Goal: Task Accomplishment & Management: Manage account settings

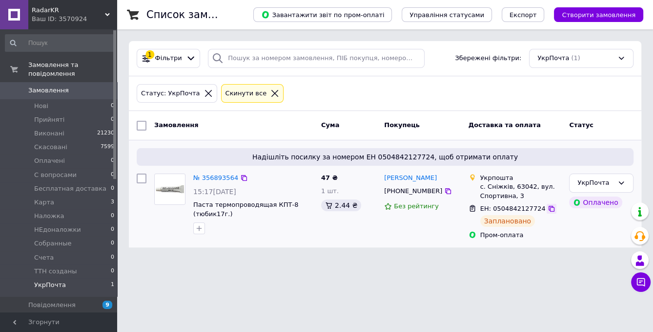
click at [537, 209] on div "ЕН: 0504842127724" at bounding box center [522, 208] width 84 height 11
click at [549, 209] on icon at bounding box center [552, 209] width 6 height 6
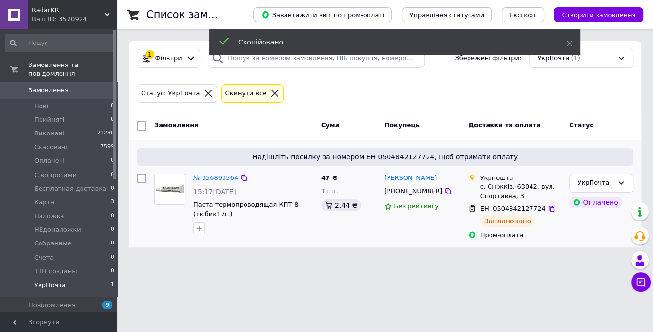
drag, startPoint x: 440, startPoint y: 180, endPoint x: 381, endPoint y: 181, distance: 58.6
click at [381, 181] on div "[PERSON_NAME] [PHONE_NUMBER] Без рейтингу" at bounding box center [422, 206] width 84 height 74
copy link "[PERSON_NAME]"
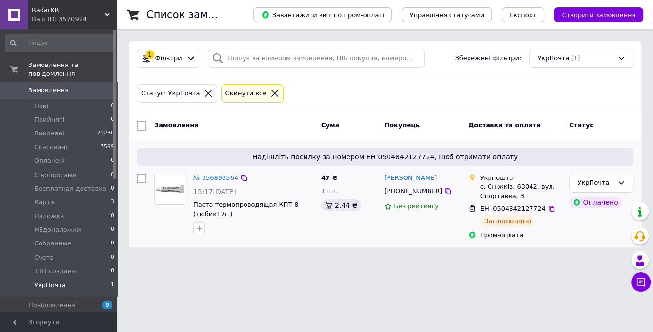
click at [149, 232] on div at bounding box center [142, 206] width 18 height 74
drag, startPoint x: 200, startPoint y: 177, endPoint x: 237, endPoint y: 199, distance: 43.0
click at [200, 177] on link "№ 356893564" at bounding box center [215, 177] width 45 height 7
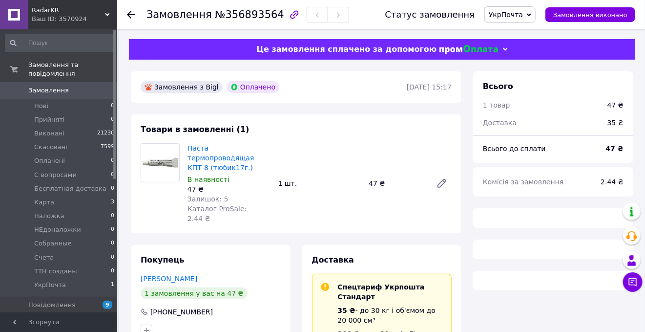
drag, startPoint x: 605, startPoint y: 18, endPoint x: 525, endPoint y: 123, distance: 131.7
click at [604, 18] on span "Замовлення виконано" at bounding box center [590, 14] width 74 height 7
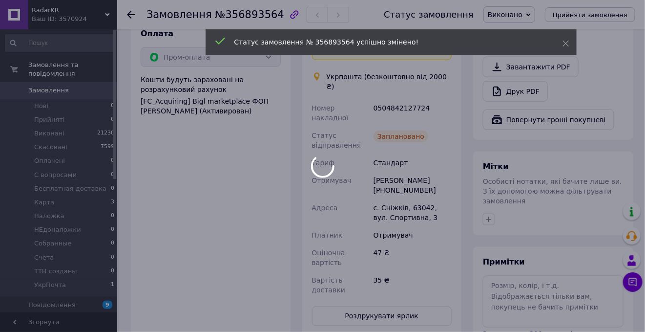
scroll to position [488, 0]
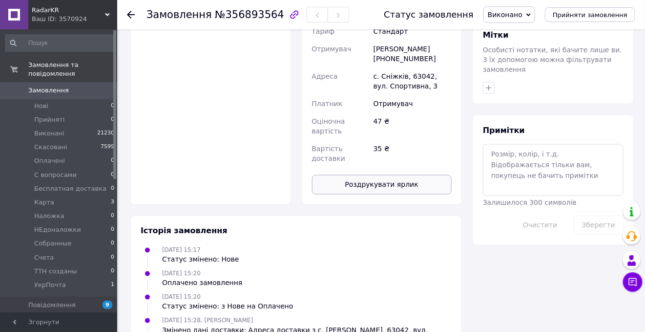
click at [388, 175] on button "Роздрукувати ярлик" at bounding box center [382, 185] width 140 height 20
click at [133, 13] on icon at bounding box center [131, 15] width 8 height 8
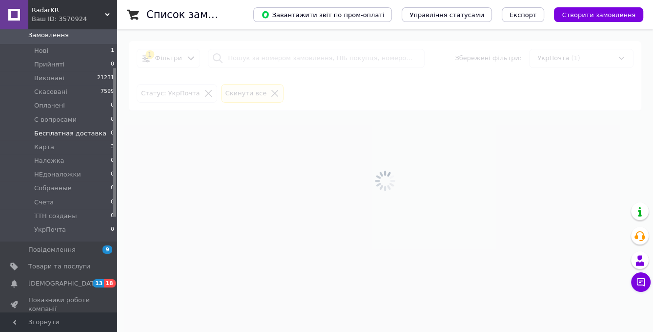
scroll to position [108, 0]
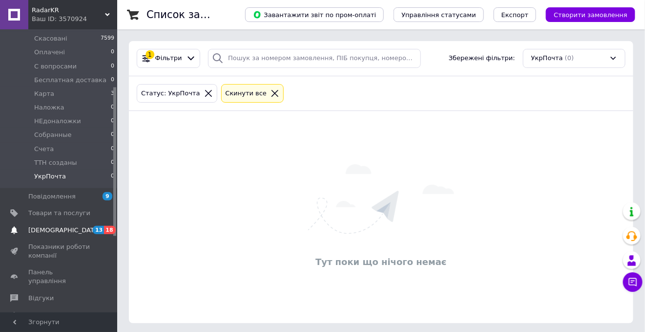
click at [76, 226] on span "[DEMOGRAPHIC_DATA]" at bounding box center [59, 230] width 62 height 9
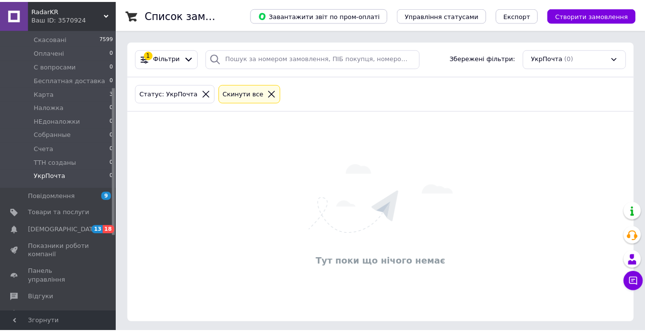
scroll to position [30, 0]
